Goal: Transaction & Acquisition: Obtain resource

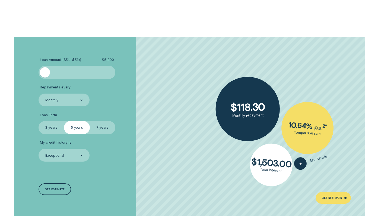
scroll to position [959, 0]
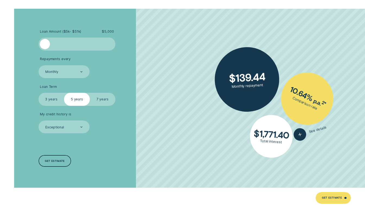
click at [43, 45] on div at bounding box center [45, 44] width 10 height 10
drag, startPoint x: 44, startPoint y: 45, endPoint x: 38, endPoint y: 45, distance: 6.0
click at [38, 45] on div "Loan Amount ( $5k - $51k ) $ 5,000 Repayments every Monthly Loan Term Select Lo…" at bounding box center [97, 98] width 122 height 179
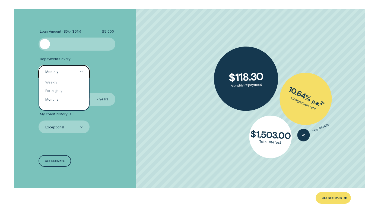
click at [72, 71] on div "Monthly" at bounding box center [64, 71] width 38 height 5
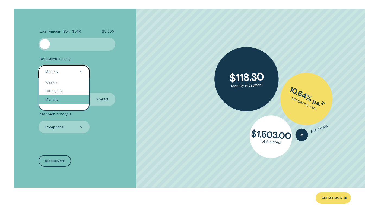
click at [70, 97] on div "Monthly" at bounding box center [64, 99] width 50 height 8
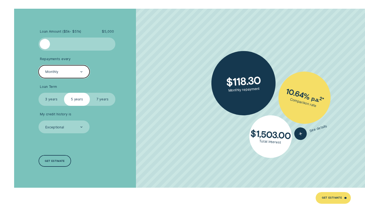
click at [64, 75] on div "Monthly" at bounding box center [64, 71] width 51 height 13
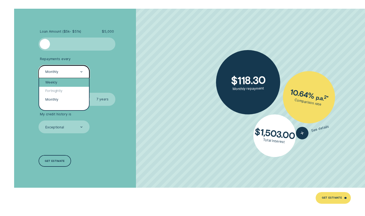
click at [64, 81] on div "Weekly" at bounding box center [64, 82] width 50 height 8
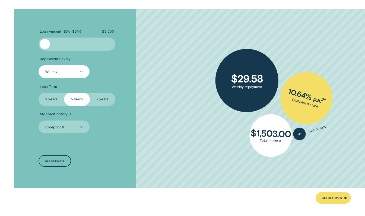
click at [54, 99] on label "3 years" at bounding box center [52, 99] width 26 height 13
click at [39, 93] on input "3 years" at bounding box center [39, 93] width 0 height 0
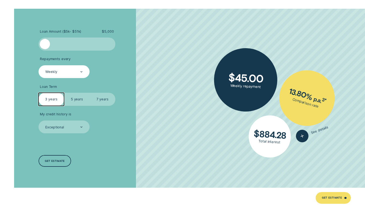
click at [64, 69] on div "Weekly" at bounding box center [64, 71] width 51 height 13
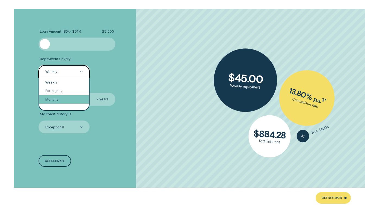
click at [62, 96] on div "Monthly" at bounding box center [64, 99] width 50 height 8
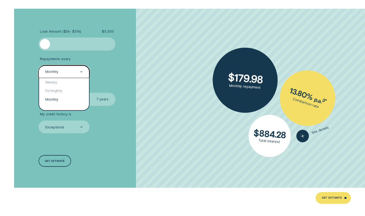
click at [72, 66] on div "Monthly" at bounding box center [64, 71] width 51 height 13
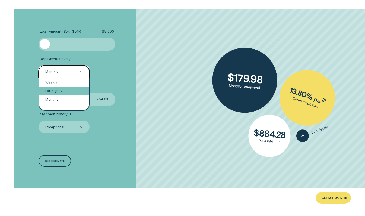
click at [67, 93] on div "Fortnightly" at bounding box center [64, 91] width 50 height 8
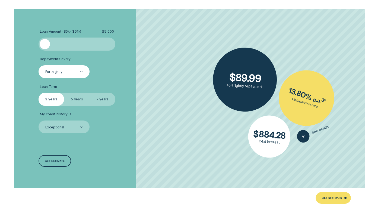
click at [79, 98] on label "5 years" at bounding box center [77, 99] width 26 height 13
click at [64, 93] on input "5 years" at bounding box center [64, 93] width 0 height 0
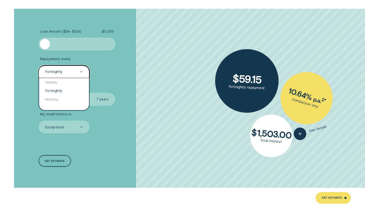
click at [67, 69] on div "Fortnightly" at bounding box center [64, 71] width 38 height 5
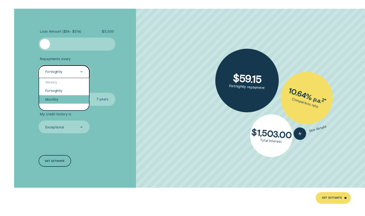
click at [62, 97] on div "Monthly" at bounding box center [64, 99] width 50 height 8
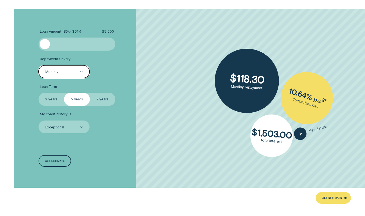
click at [73, 70] on div "Monthly" at bounding box center [64, 71] width 38 height 5
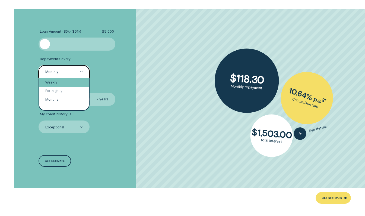
click at [69, 83] on div "Weekly" at bounding box center [64, 82] width 50 height 8
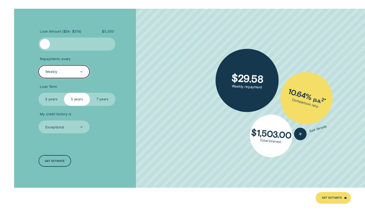
click at [106, 99] on label "7 years" at bounding box center [103, 99] width 26 height 13
click at [90, 93] on input "7 years" at bounding box center [90, 93] width 0 height 0
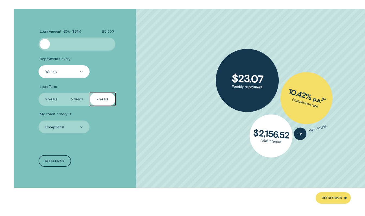
click at [73, 97] on label "5 years" at bounding box center [77, 99] width 26 height 13
click at [64, 93] on input "5 years" at bounding box center [64, 93] width 0 height 0
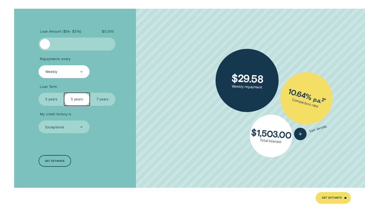
click at [53, 93] on label "3 years" at bounding box center [52, 99] width 26 height 13
click at [39, 93] on input "3 years" at bounding box center [39, 93] width 0 height 0
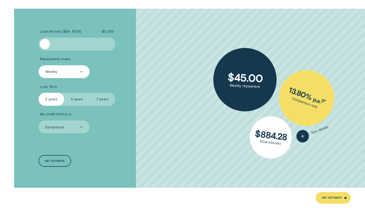
click at [98, 100] on label "7 years" at bounding box center [103, 99] width 26 height 13
click at [90, 93] on input "7 years" at bounding box center [90, 93] width 0 height 0
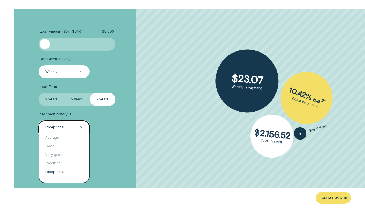
click at [83, 125] on div "Exceptional" at bounding box center [64, 126] width 51 height 13
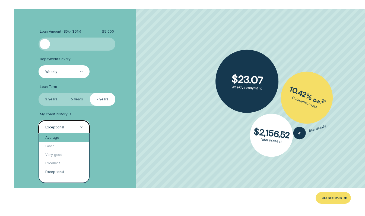
click at [73, 140] on div "Average" at bounding box center [64, 137] width 50 height 8
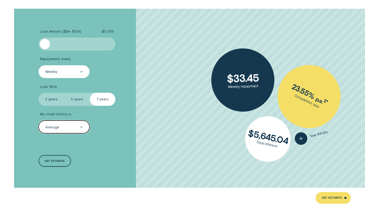
click at [79, 129] on div "Average" at bounding box center [64, 127] width 38 height 5
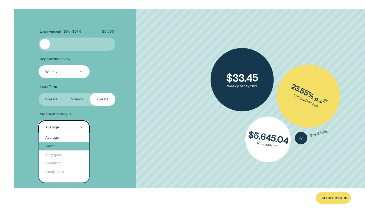
click at [75, 147] on div "Good" at bounding box center [64, 146] width 50 height 8
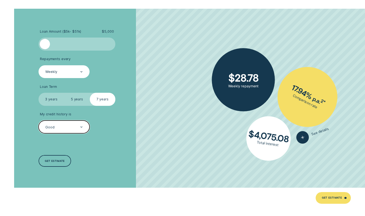
click at [77, 126] on div "Good" at bounding box center [64, 127] width 38 height 5
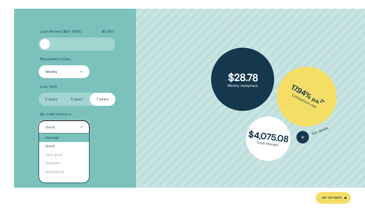
click at [77, 137] on div "Average" at bounding box center [64, 137] width 50 height 8
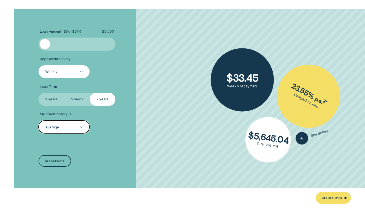
click at [76, 98] on label "5 years" at bounding box center [77, 99] width 26 height 13
click at [64, 93] on input "5 years" at bounding box center [64, 93] width 0 height 0
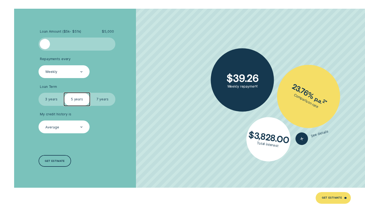
click at [115, 140] on div "Loan Amount ( $5k - $51k ) $ 5,000 Repayments every Weekly Loan Term Select Loa…" at bounding box center [97, 98] width 122 height 179
click at [52, 99] on label "3 years" at bounding box center [52, 99] width 26 height 13
click at [39, 93] on input "3 years" at bounding box center [39, 93] width 0 height 0
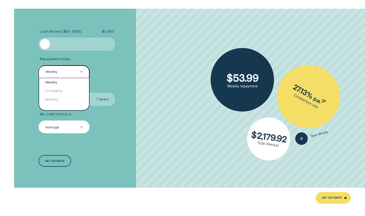
click at [75, 74] on div "Weekly" at bounding box center [64, 71] width 38 height 5
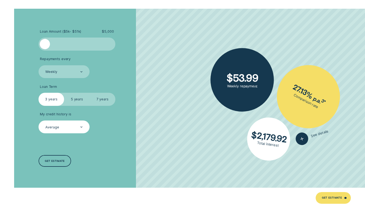
click at [79, 97] on label "5 years" at bounding box center [77, 99] width 26 height 13
click at [64, 93] on input "5 years" at bounding box center [64, 93] width 0 height 0
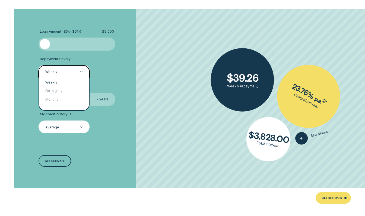
click at [78, 72] on div "Weekly" at bounding box center [64, 71] width 38 height 5
click at [77, 98] on div "Monthly" at bounding box center [64, 99] width 50 height 8
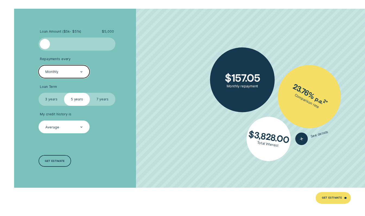
click at [75, 69] on div "Monthly" at bounding box center [64, 71] width 51 height 13
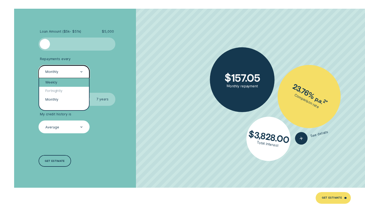
click at [75, 83] on div "Weekly" at bounding box center [64, 82] width 50 height 8
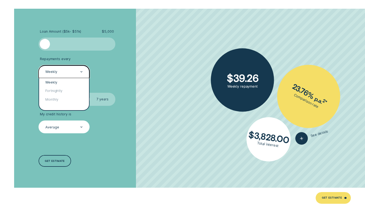
click at [75, 73] on div "Weekly" at bounding box center [64, 71] width 38 height 5
click at [75, 67] on div "Weekly" at bounding box center [64, 71] width 51 height 13
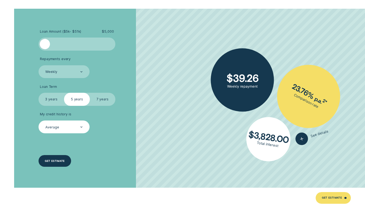
click at [57, 160] on div "Get estimate" at bounding box center [55, 161] width 20 height 2
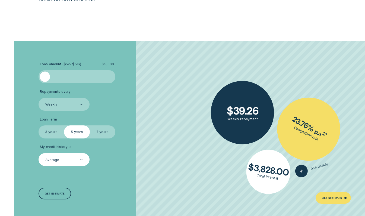
scroll to position [925, 0]
